Goal: Task Accomplishment & Management: Manage account settings

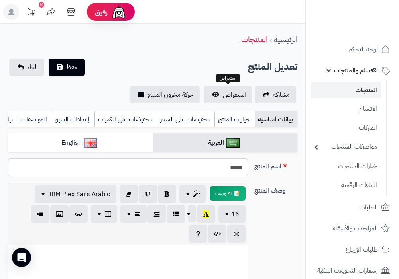
select select
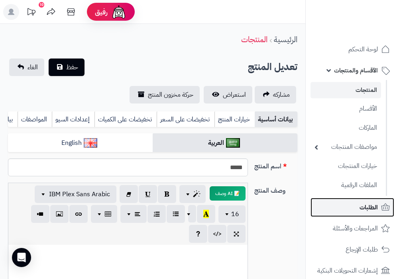
click at [373, 212] on span "الطلبات" at bounding box center [368, 207] width 18 height 11
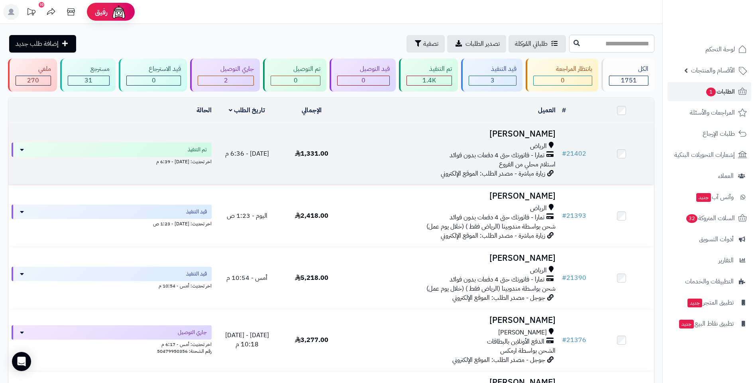
click at [366, 153] on div "تمارا - فاتورتك حتى 4 دفعات بدون فوائد" at bounding box center [451, 155] width 208 height 9
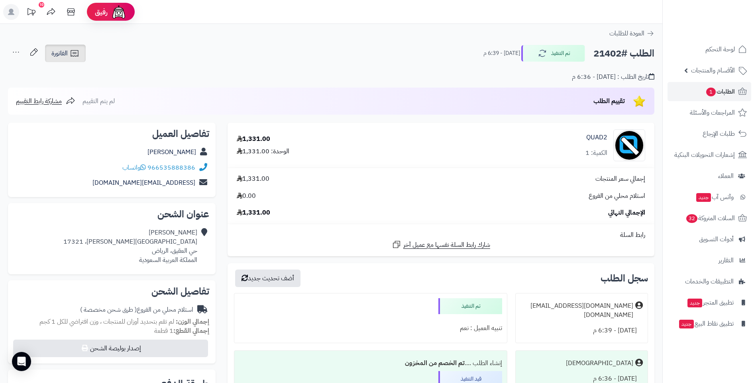
click at [78, 56] on icon at bounding box center [75, 54] width 10 height 10
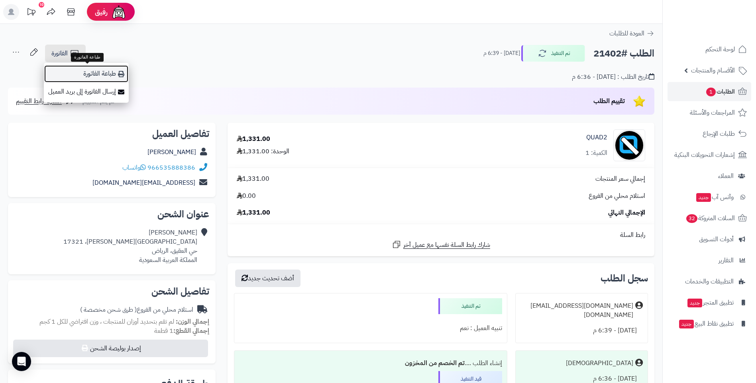
click at [89, 74] on link "طباعة الفاتورة" at bounding box center [86, 74] width 85 height 18
